Goal: Book appointment/travel/reservation

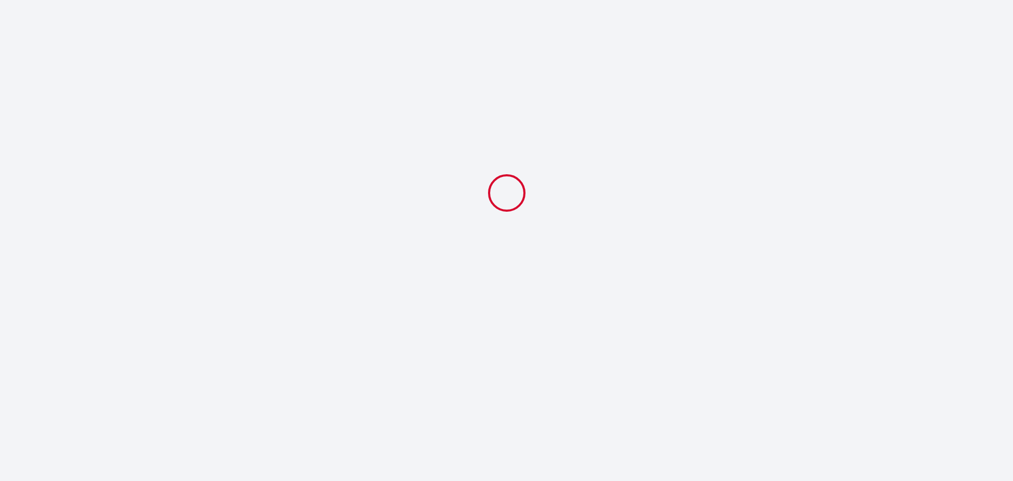
select select
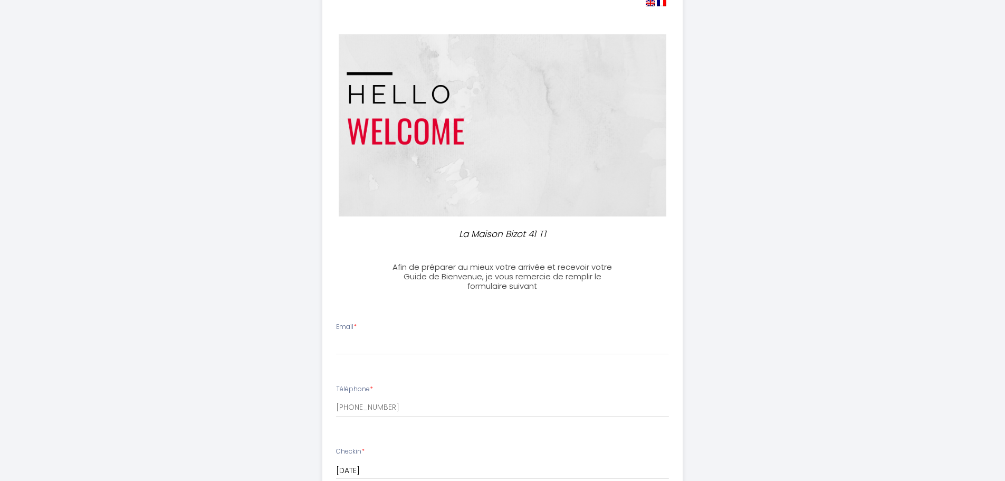
scroll to position [53, 0]
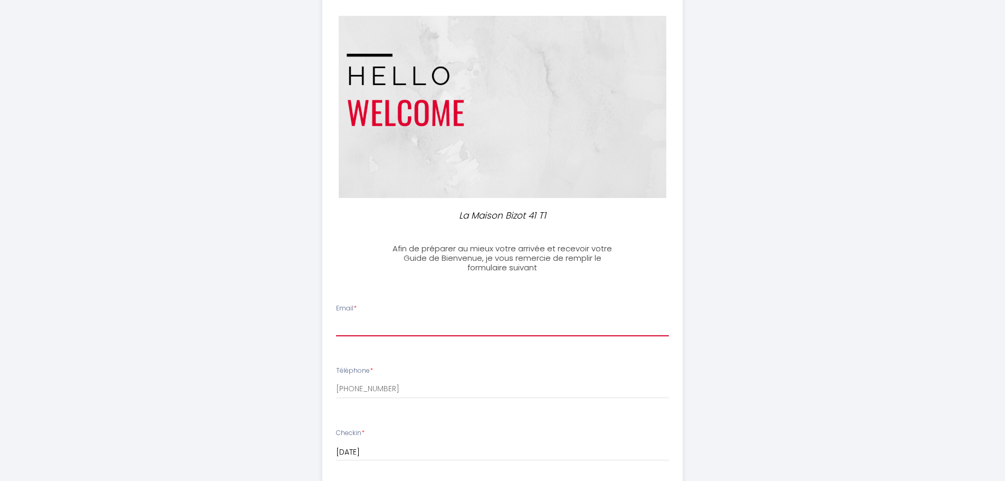
click at [458, 329] on input "Email *" at bounding box center [502, 326] width 333 height 19
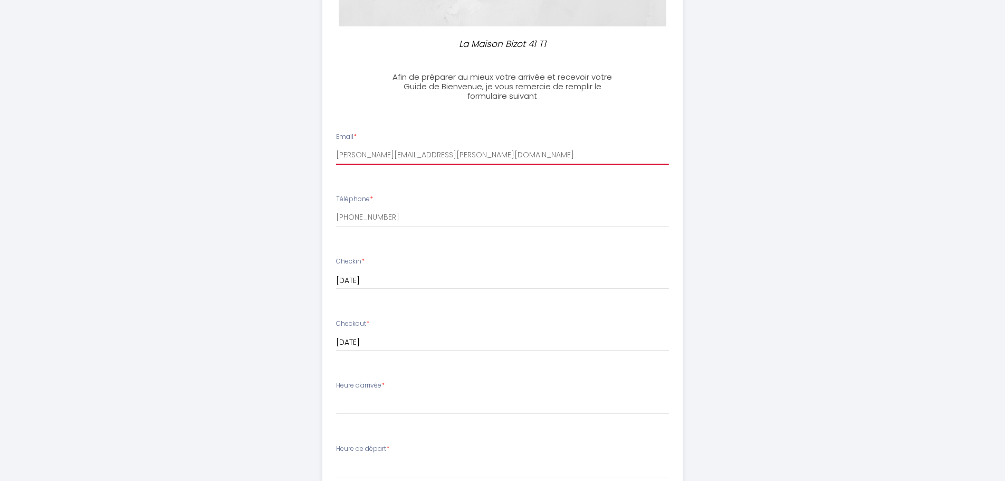
scroll to position [264, 0]
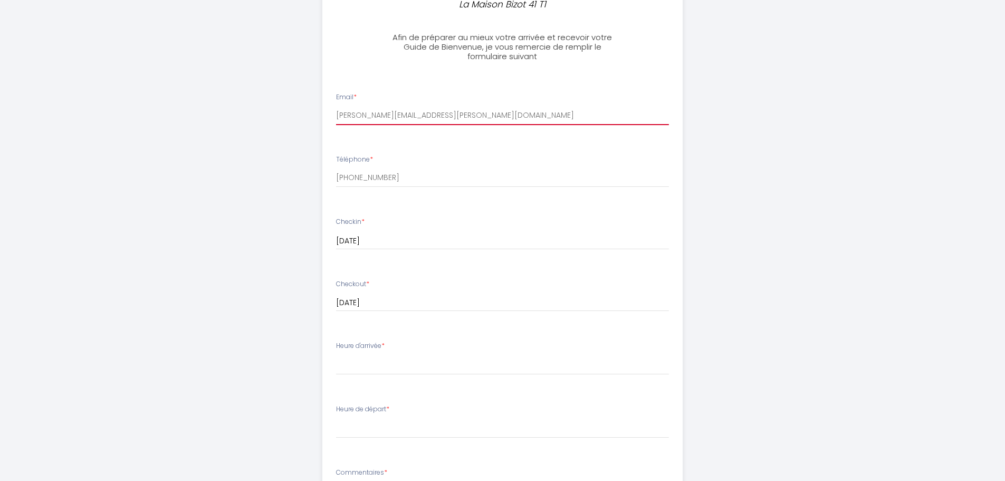
type input "[PERSON_NAME][EMAIL_ADDRESS][PERSON_NAME][DOMAIN_NAME]"
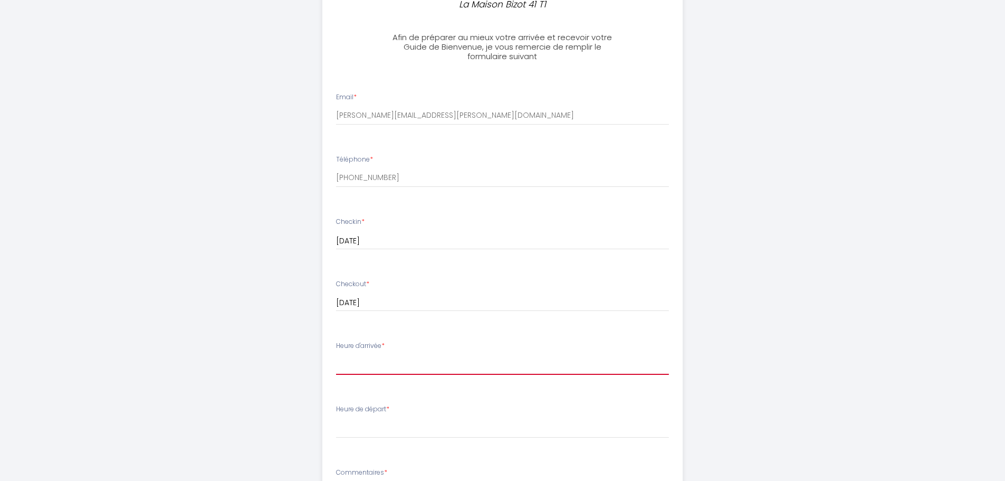
click at [414, 367] on select "14:00 14:30 15:00 15:30 16:00 16:30 17:00 17:30 18:00 18:30 19:00 19:30 20:00 2…" at bounding box center [502, 365] width 333 height 20
select select "14:00"
click at [336, 355] on select "14:00 14:30 15:00 15:30 16:00 16:30 17:00 17:30 18:00 18:30 19:00 19:30 20:00 2…" at bounding box center [502, 365] width 333 height 20
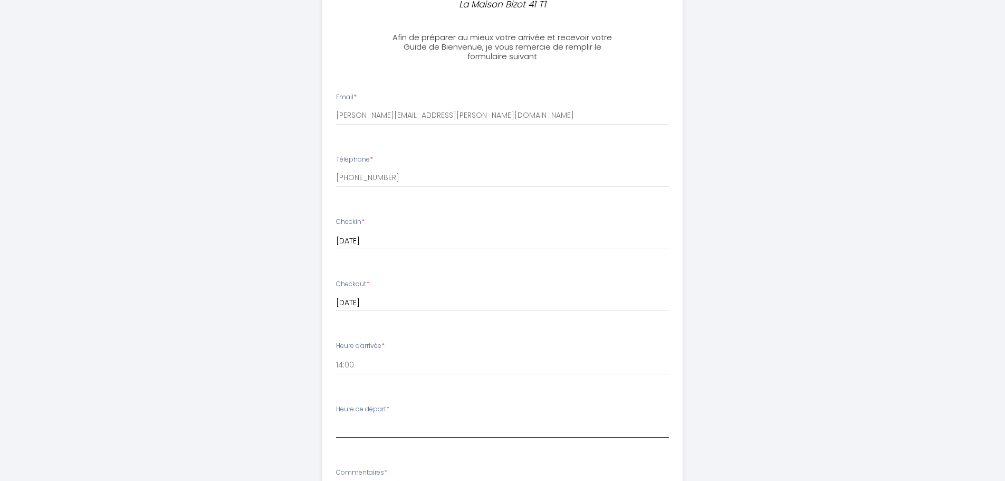
click at [397, 432] on select "00:00 00:30 01:00 01:30 02:00 02:30 03:00 03:30 04:00 04:30 05:00 05:30 06:00 0…" at bounding box center [502, 428] width 333 height 20
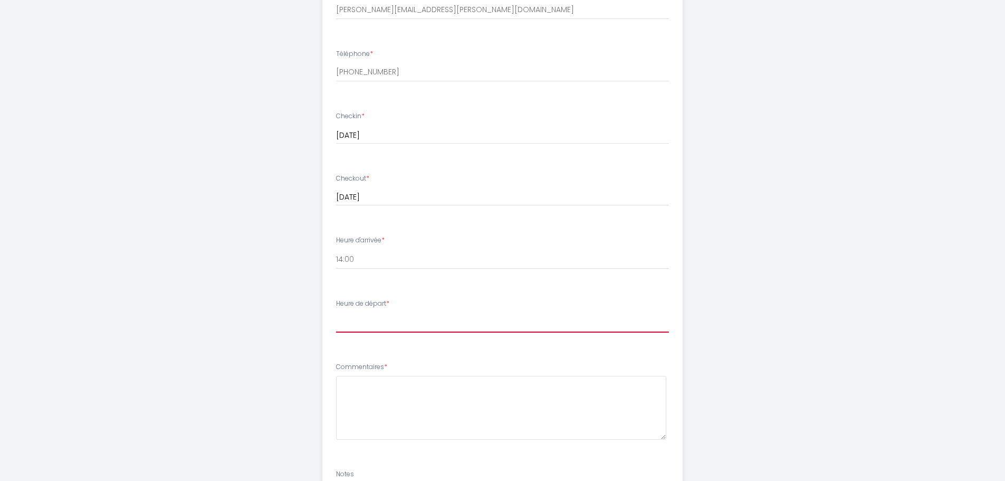
scroll to position [422, 0]
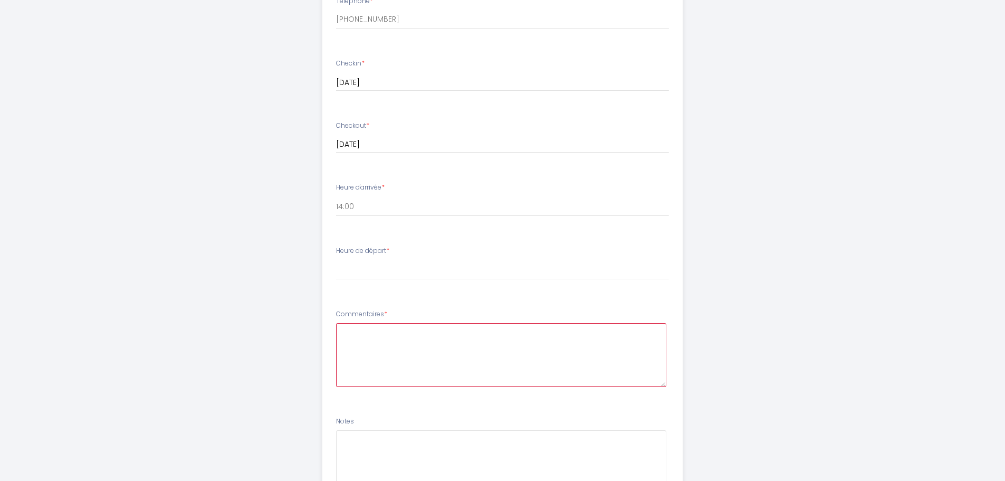
click at [366, 339] on textarea at bounding box center [501, 355] width 330 height 64
paste textarea "Bonjour. Ma sœur et moi sommes ravies de visiter [GEOGRAPHIC_DATA]. Nous atterr…"
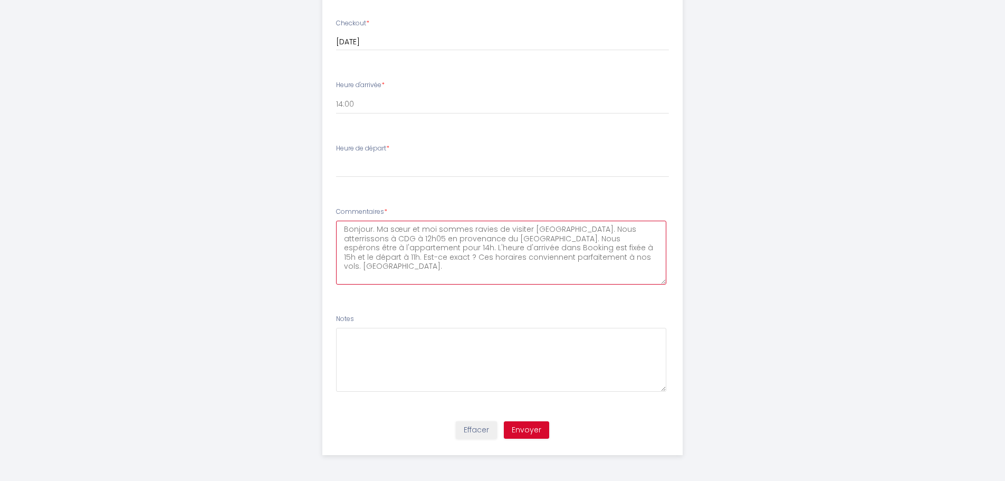
scroll to position [525, 0]
type textarea "Bonjour. Ma sœur et moi sommes ravies de visiter [GEOGRAPHIC_DATA]. Nous atterr…"
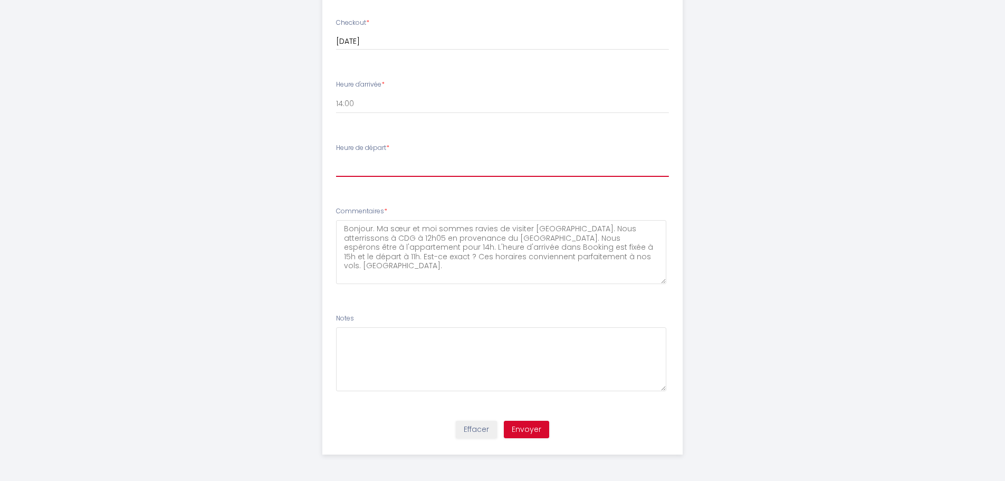
click at [376, 167] on select "00:00 00:30 01:00 01:30 02:00 02:30 03:00 03:30 04:00 04:30 05:00 05:30 06:00 0…" at bounding box center [502, 167] width 333 height 20
click at [454, 166] on select "00:00 00:30 01:00 01:30 02:00 02:30 03:00 03:30 04:00 04:30 05:00 05:30 06:00 0…" at bounding box center [502, 167] width 333 height 20
select select "10:00"
click at [336, 157] on select "00:00 00:30 01:00 01:30 02:00 02:30 03:00 03:30 04:00 04:30 05:00 05:30 06:00 0…" at bounding box center [502, 167] width 333 height 20
click at [527, 426] on button "Envoyer" at bounding box center [526, 430] width 45 height 18
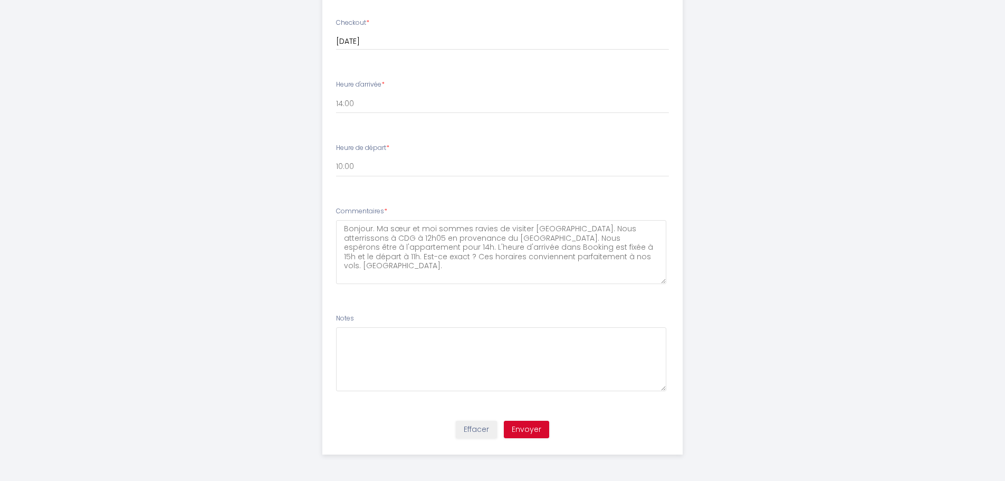
scroll to position [0, 0]
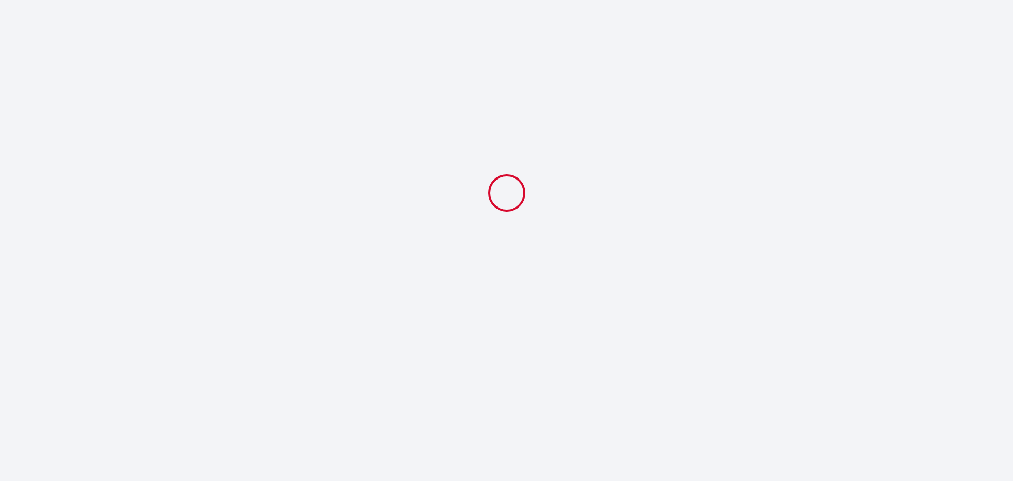
select select "10:00"
